Goal: Task Accomplishment & Management: Use online tool/utility

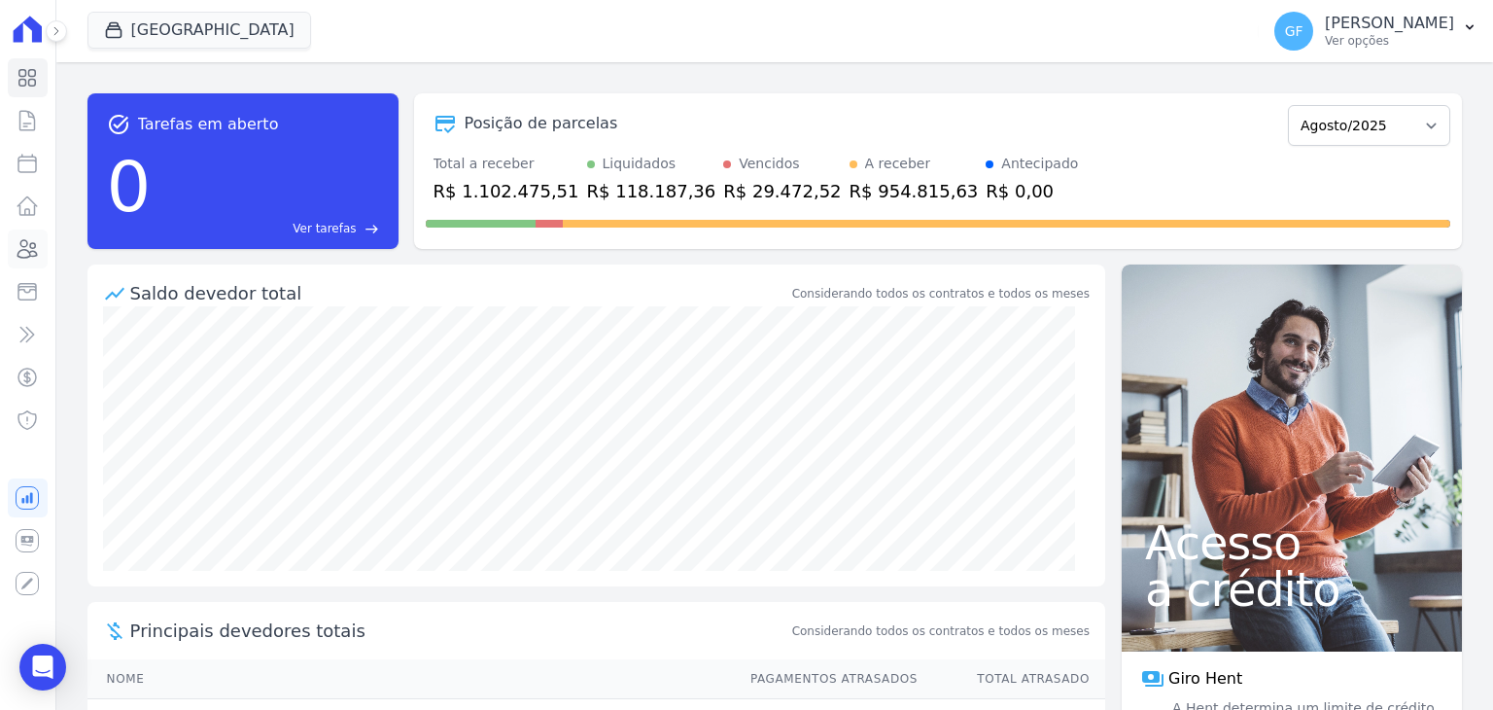
click at [25, 250] on icon at bounding box center [27, 249] width 19 height 18
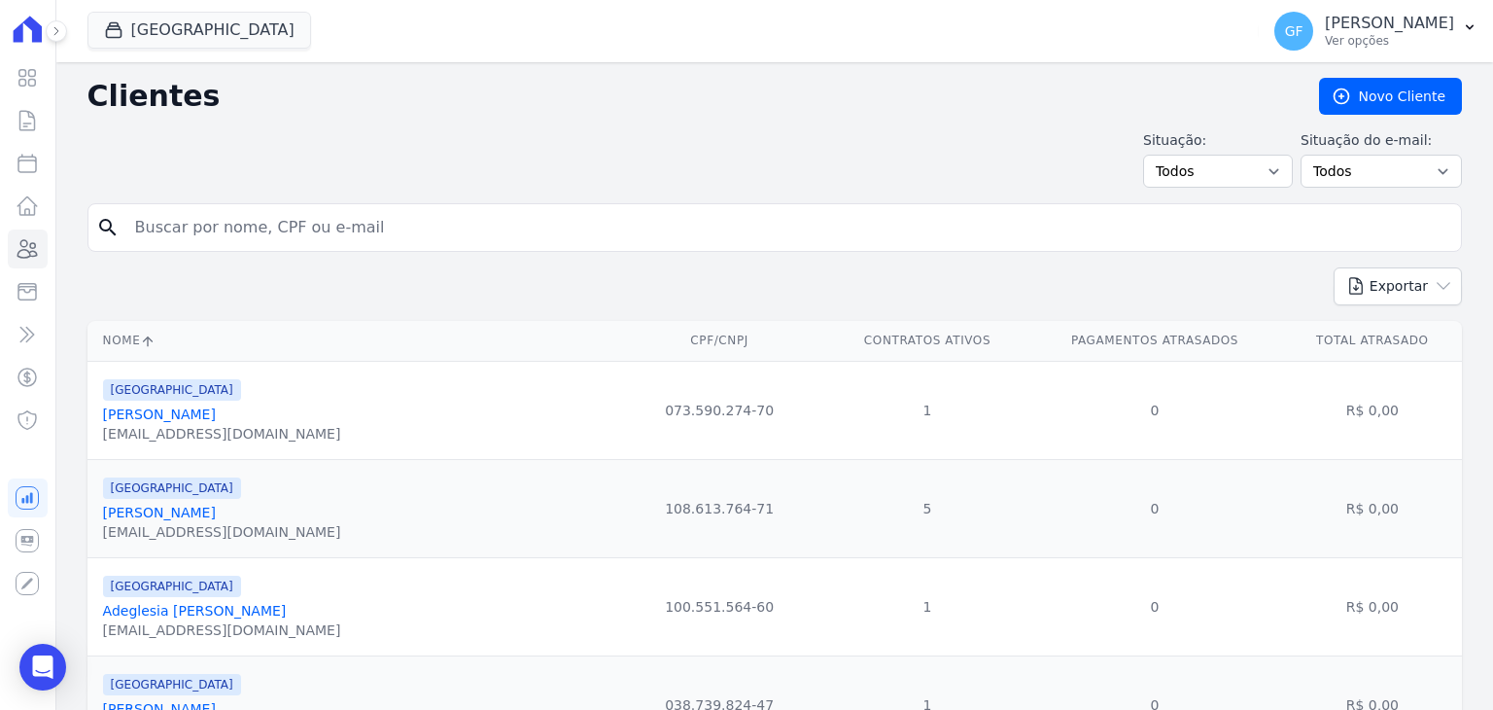
click at [290, 219] on input "search" at bounding box center [788, 227] width 1330 height 39
type input "[PERSON_NAME]"
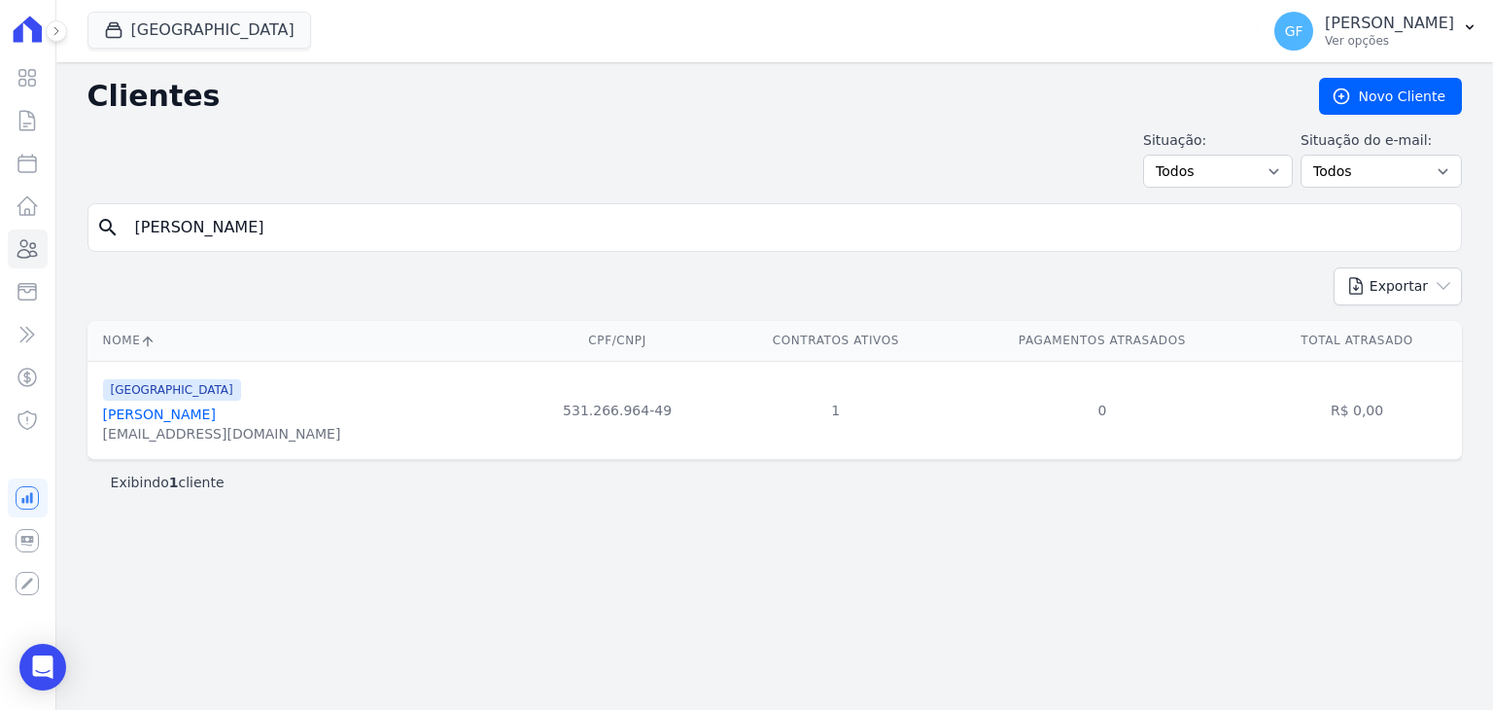
click at [221, 424] on div "[EMAIL_ADDRESS][DOMAIN_NAME]" at bounding box center [222, 433] width 238 height 19
click at [216, 412] on link "[PERSON_NAME]" at bounding box center [159, 414] width 113 height 16
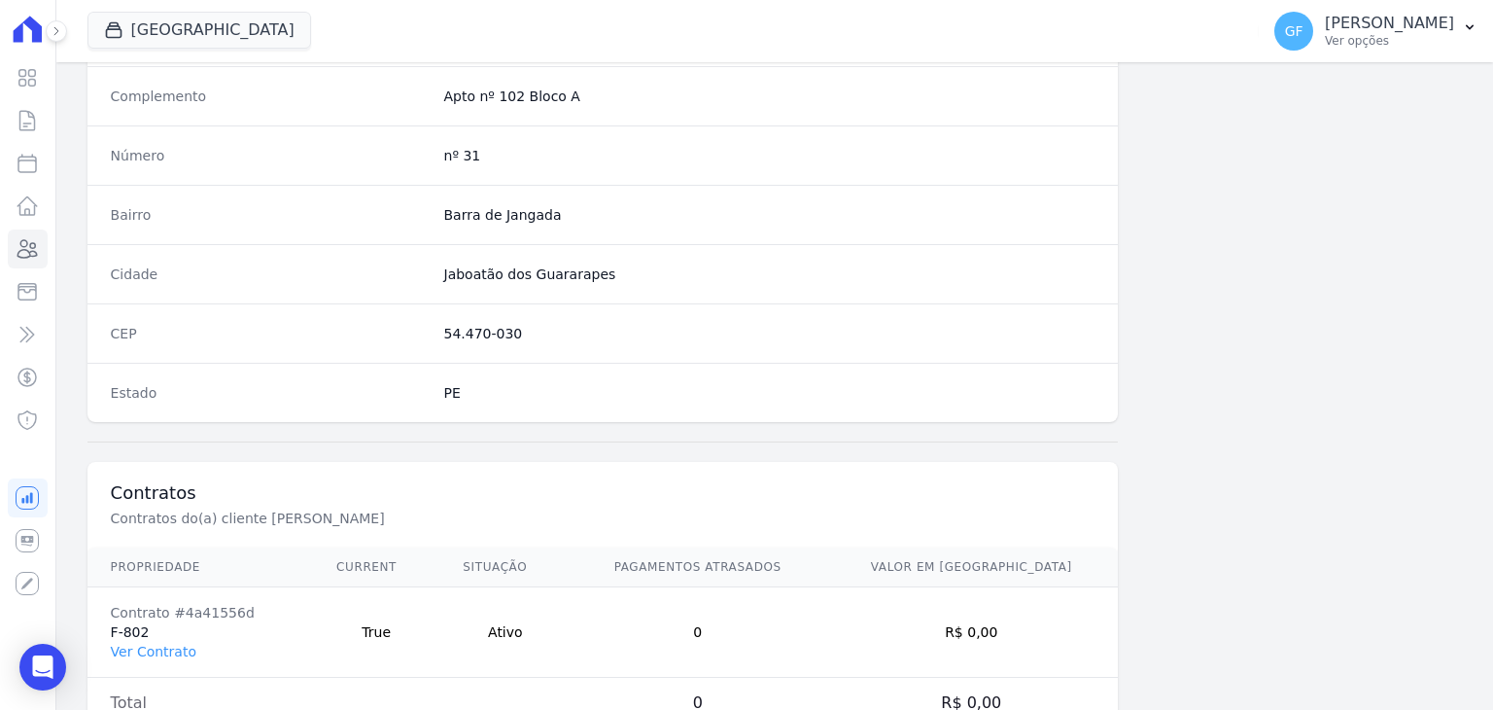
scroll to position [1104, 0]
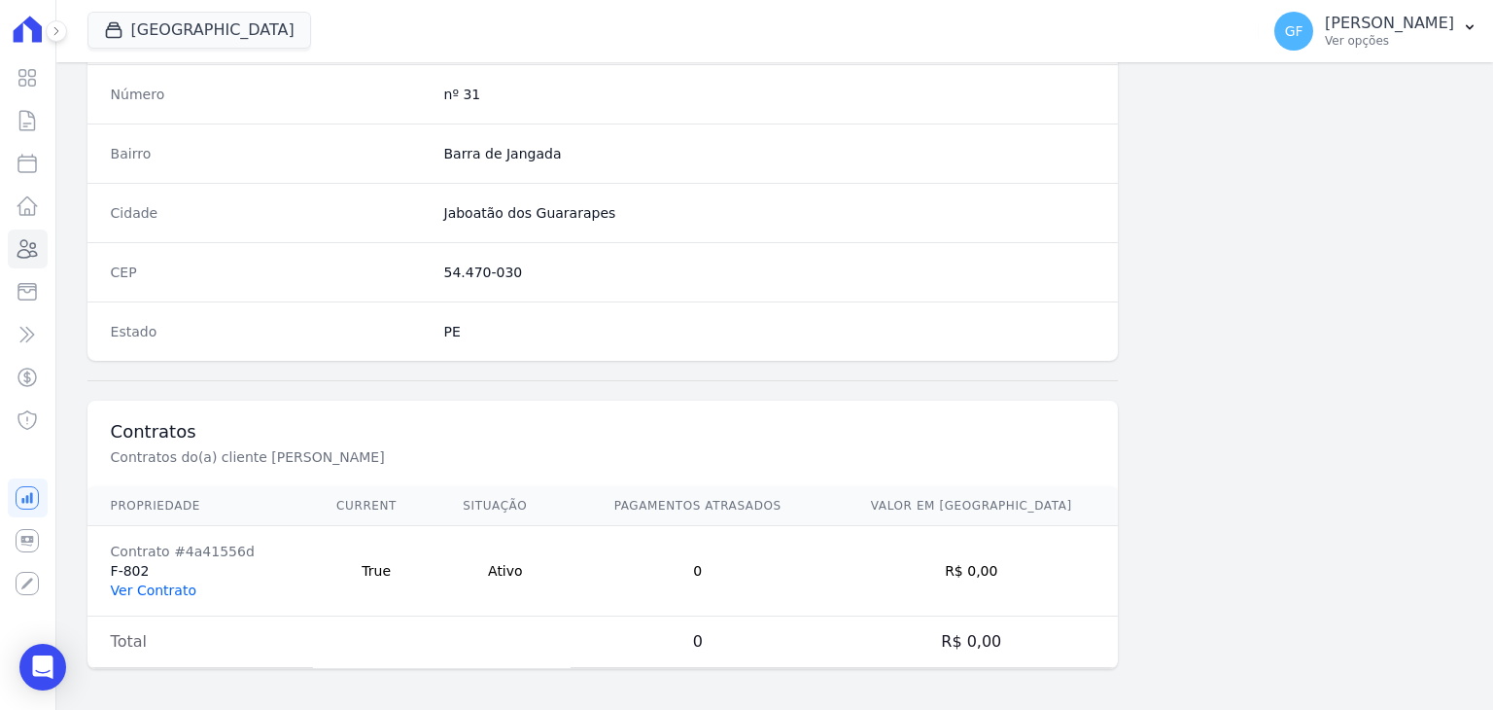
click at [163, 586] on link "Ver Contrato" at bounding box center [154, 590] width 86 height 16
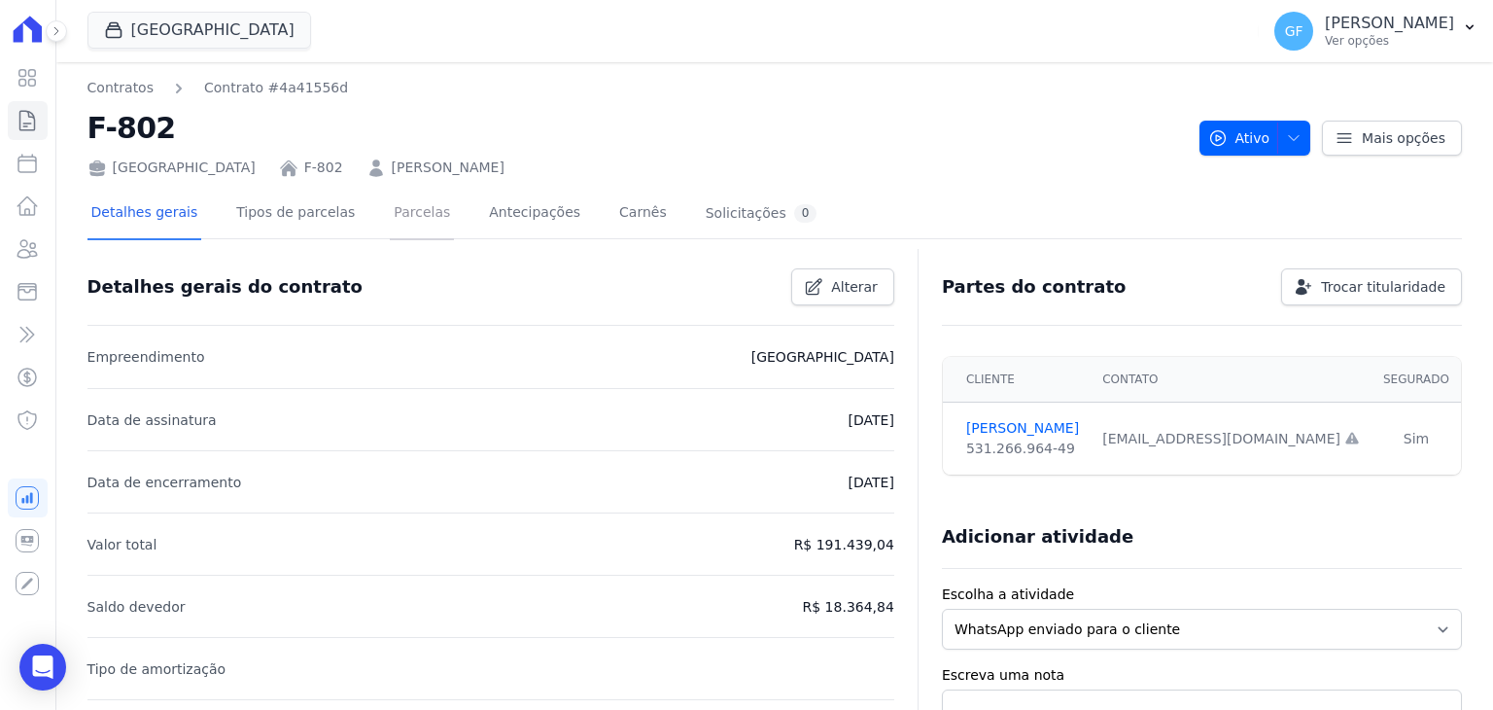
click at [390, 215] on link "Parcelas" at bounding box center [422, 215] width 64 height 52
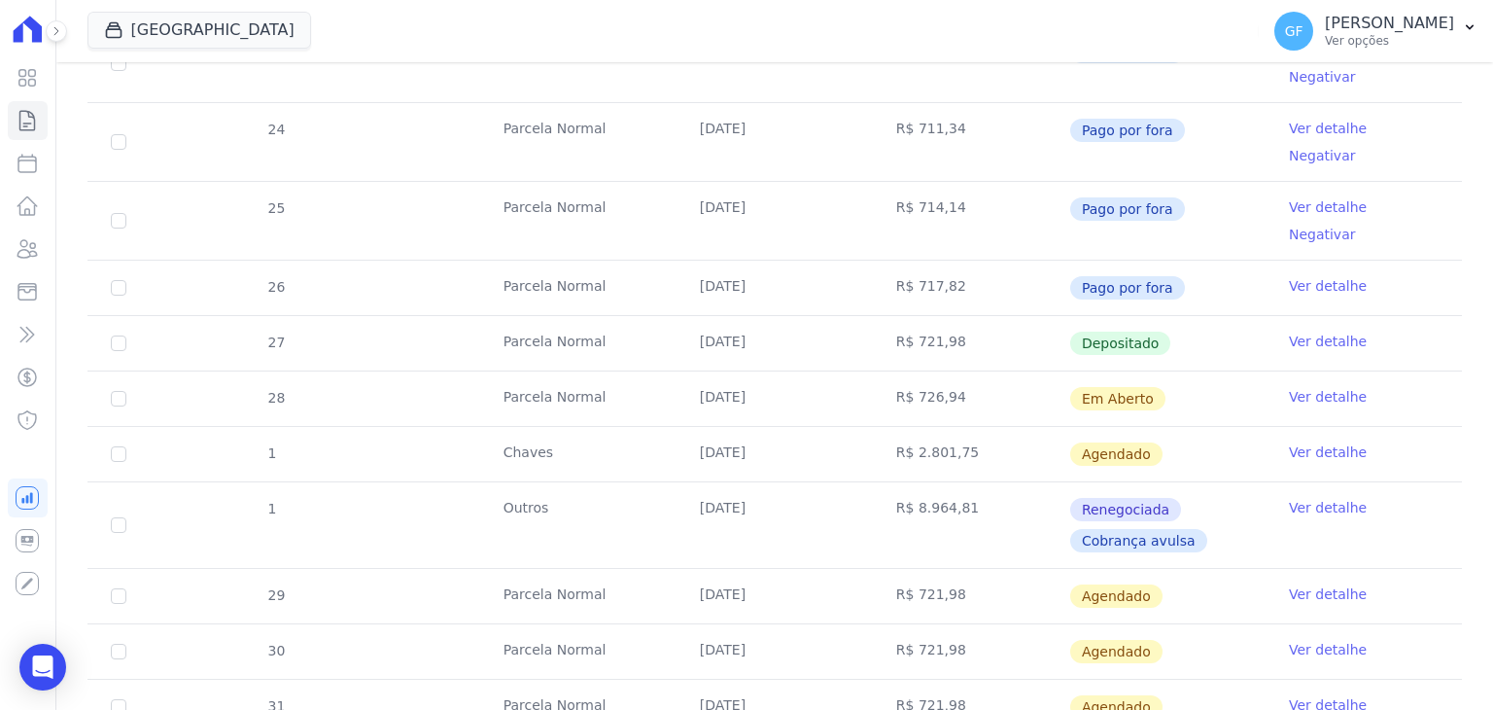
scroll to position [681, 0]
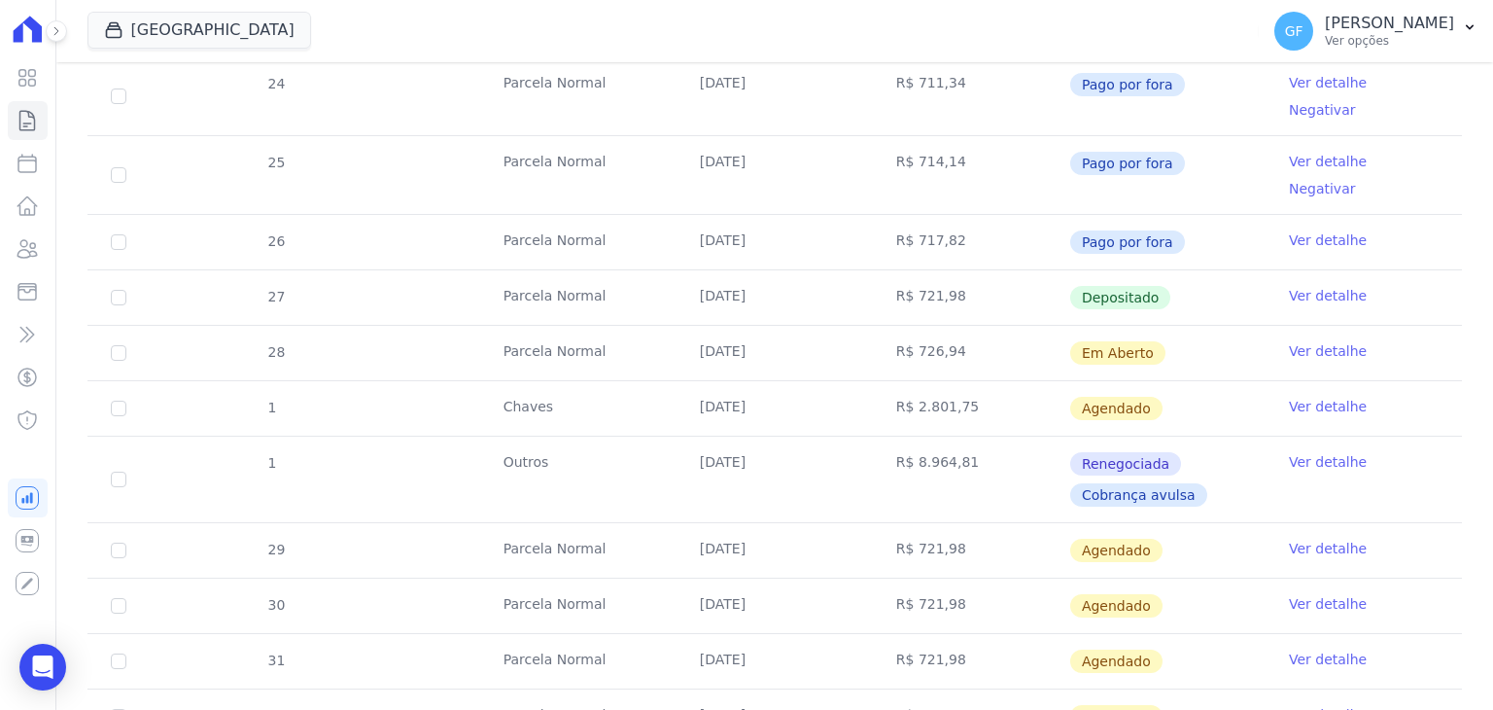
drag, startPoint x: 682, startPoint y: 233, endPoint x: 1113, endPoint y: 222, distance: 431.8
click at [1113, 325] on tr "28 [GEOGRAPHIC_DATA] [DATE] R$ 726,94 Em [GEOGRAPHIC_DATA] Ver detalhe" at bounding box center [775, 352] width 1375 height 55
click at [1170, 326] on td "Em Aberto" at bounding box center [1167, 353] width 196 height 54
click at [1289, 341] on link "Ver detalhe" at bounding box center [1328, 350] width 78 height 19
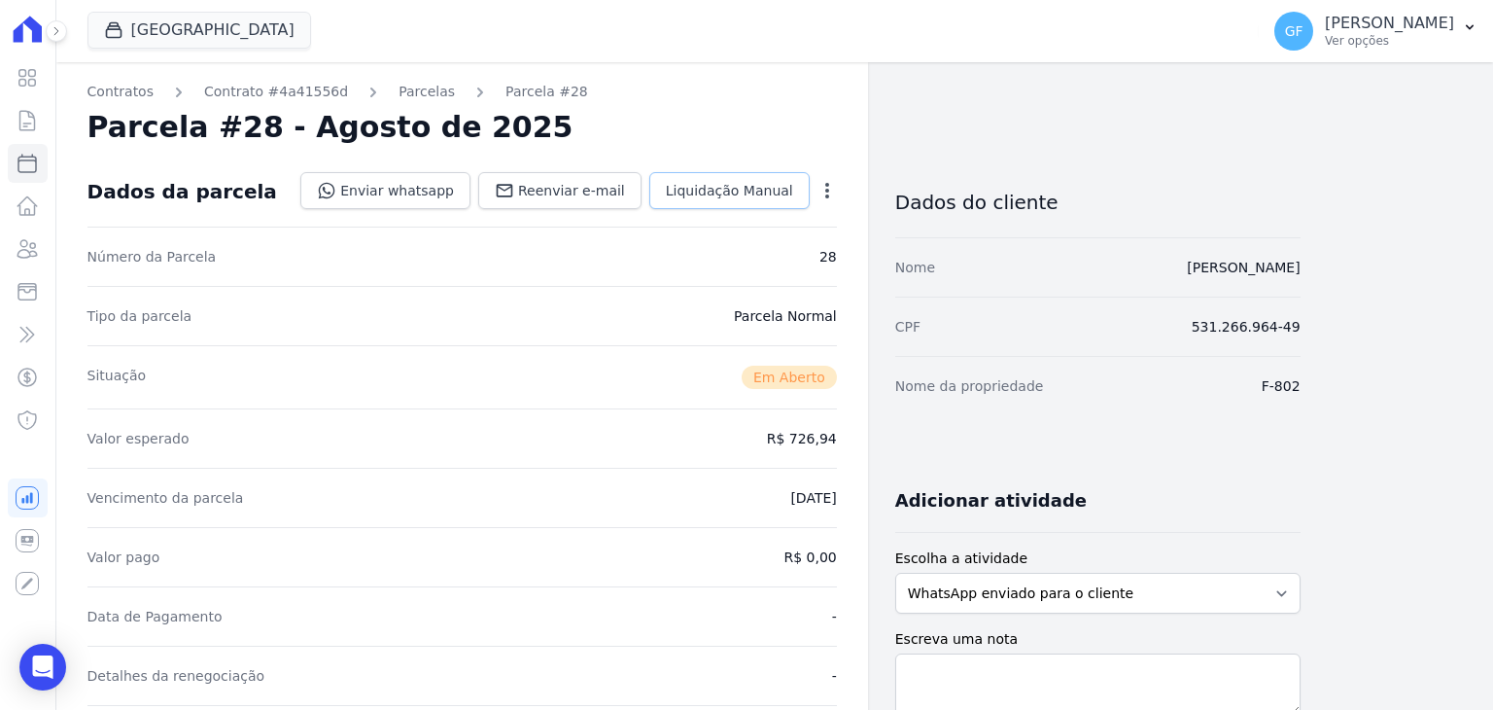
click at [758, 192] on span "Liquidação Manual" at bounding box center [729, 190] width 127 height 19
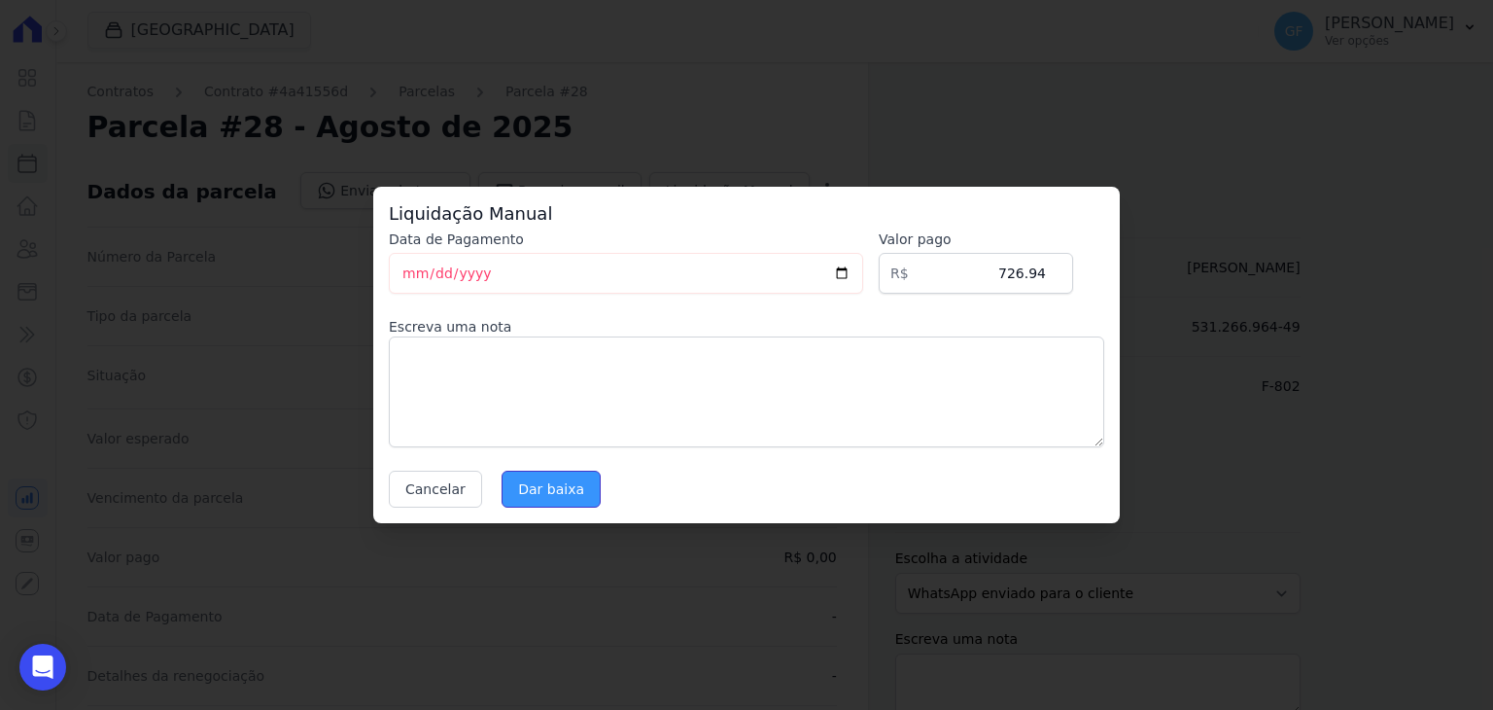
click at [521, 487] on input "Dar baixa" at bounding box center [551, 489] width 99 height 37
